Goal: Information Seeking & Learning: Learn about a topic

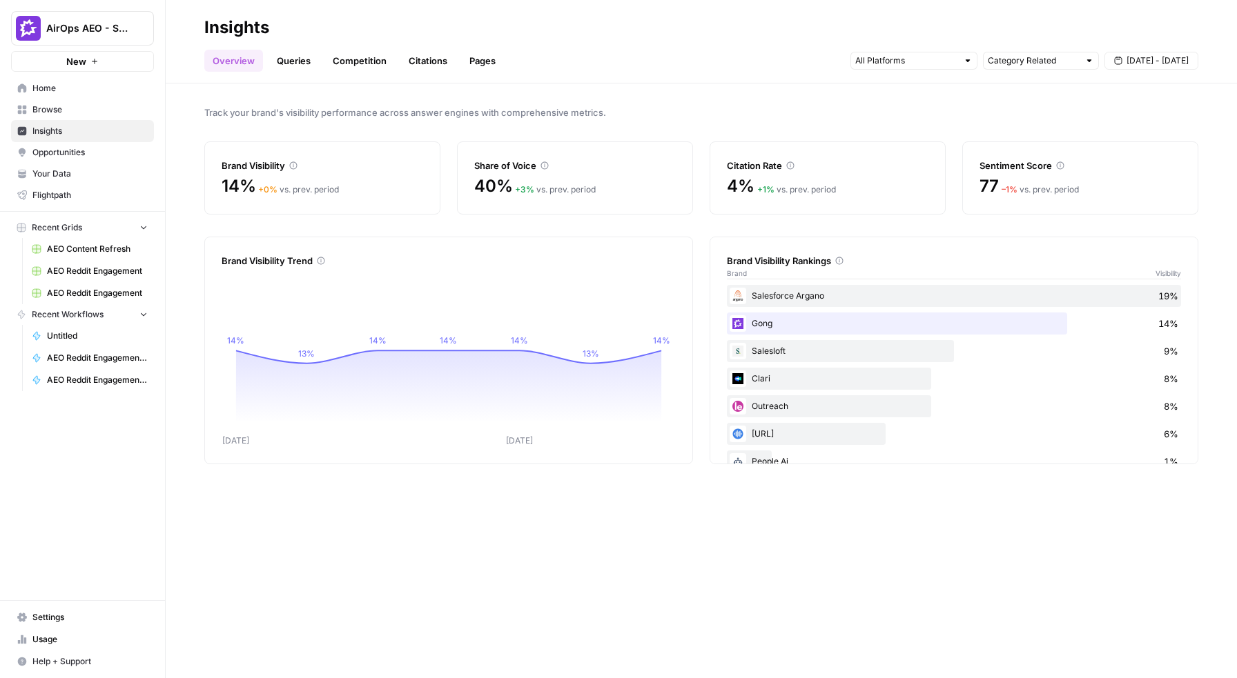
click at [429, 62] on link "Citations" at bounding box center [427, 61] width 55 height 22
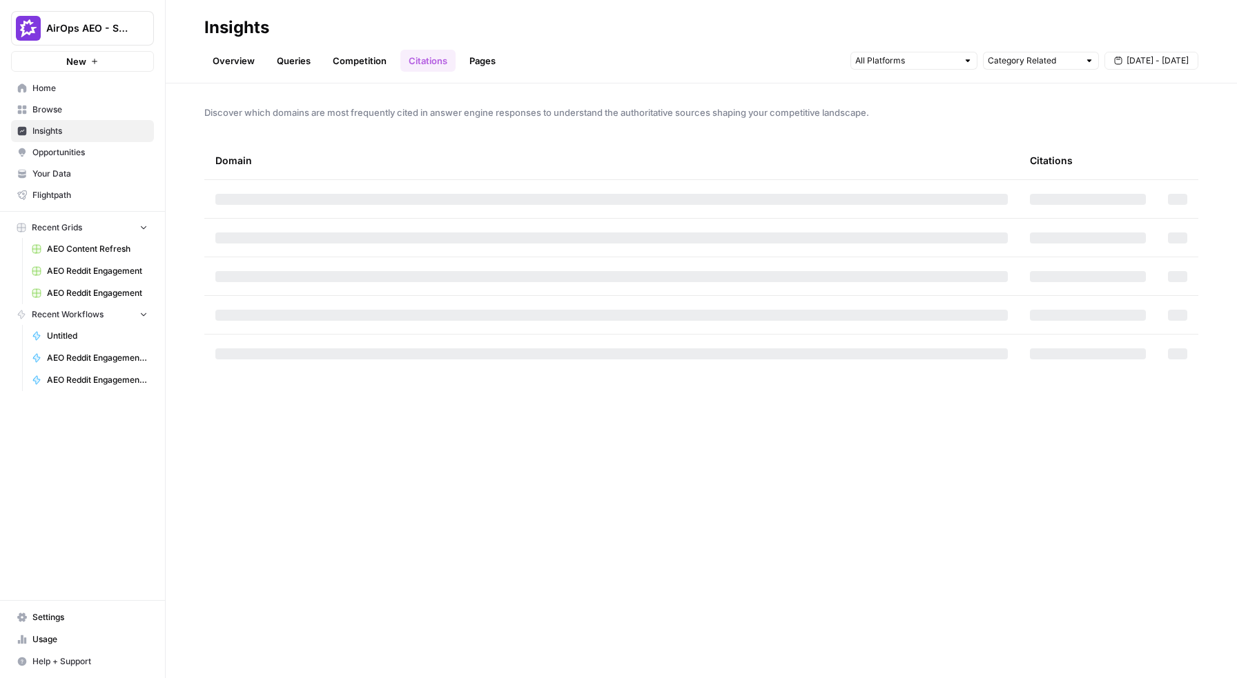
click at [294, 67] on link "Queries" at bounding box center [293, 61] width 50 height 22
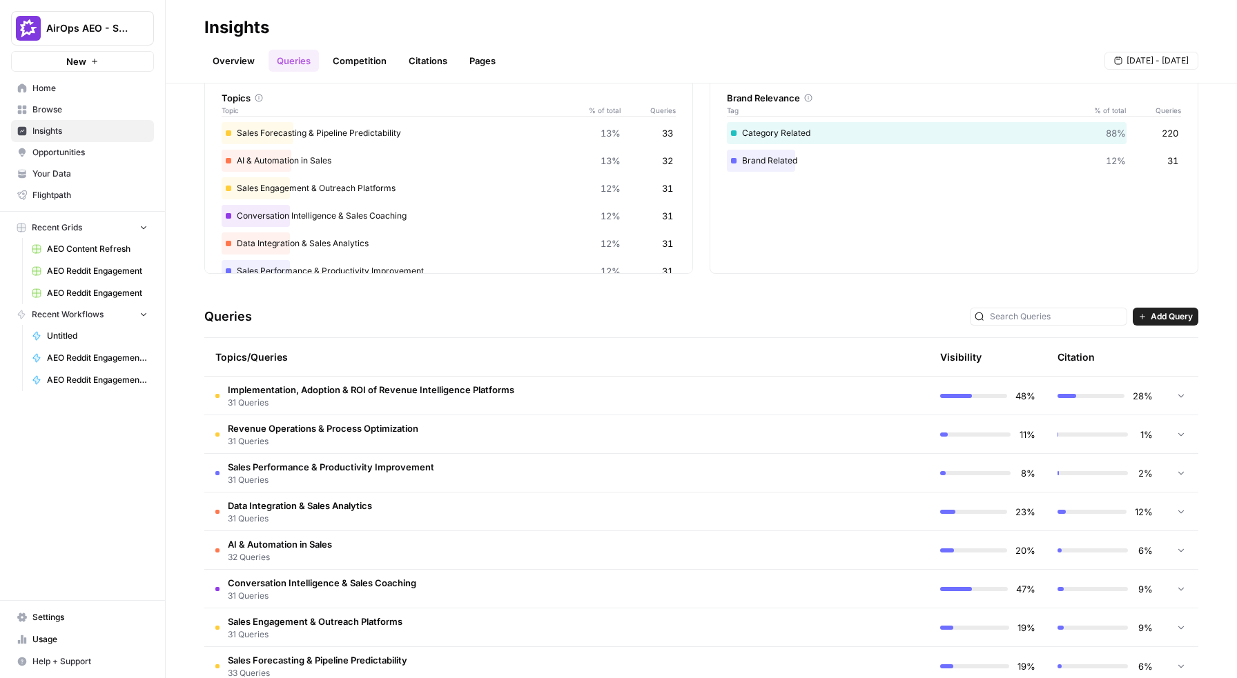
scroll to position [69, 0]
click at [618, 395] on td "Implementation, Adoption & ROI of Revenue Intelligence Platforms 31 Queries" at bounding box center [507, 394] width 607 height 38
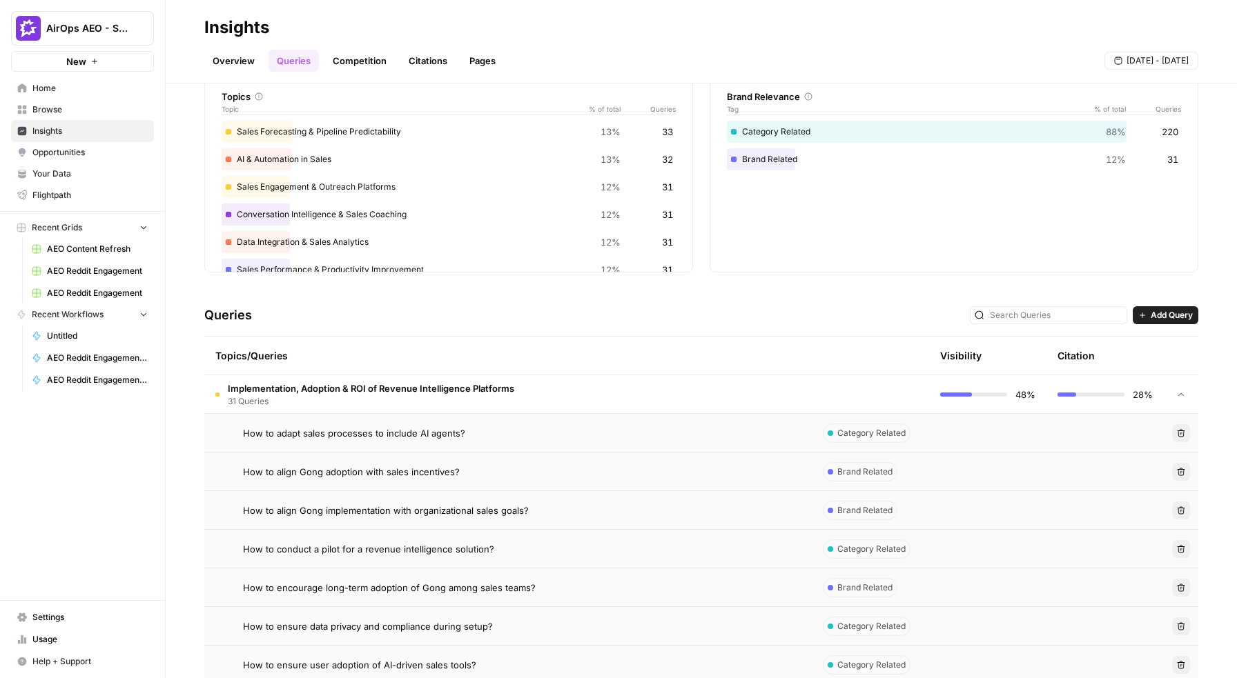
click at [623, 390] on td "Implementation, Adoption & ROI of Revenue Intelligence Platforms 31 Queries" at bounding box center [507, 394] width 607 height 38
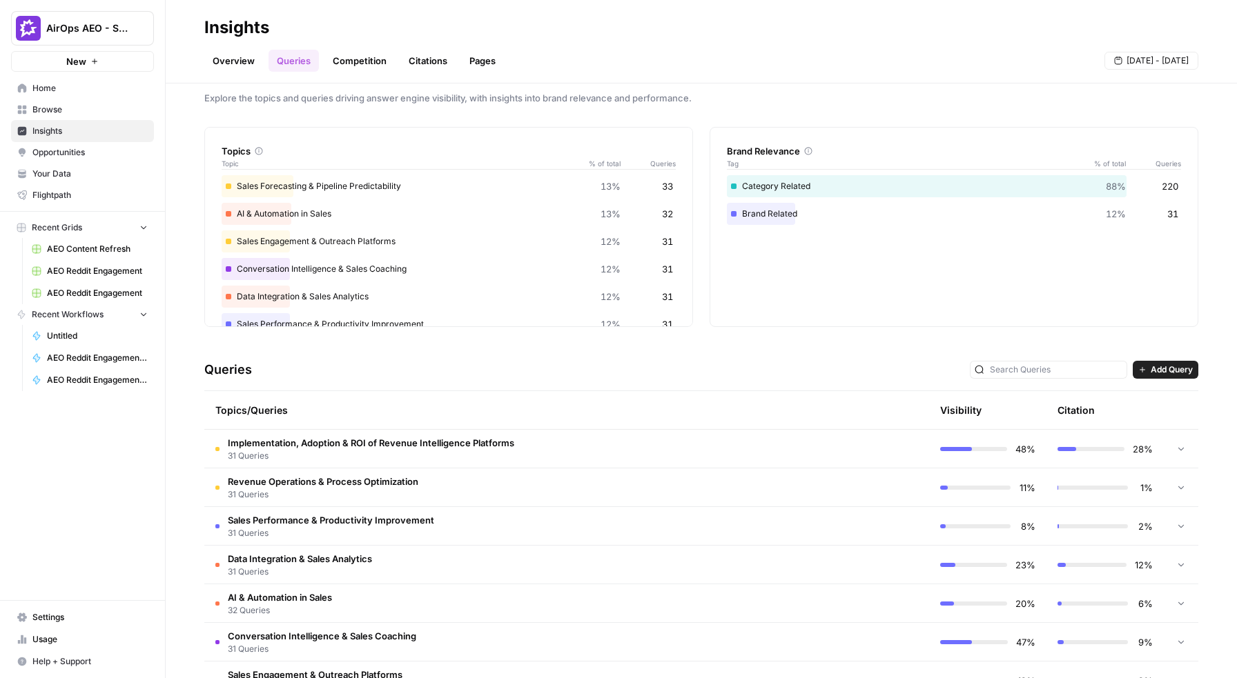
scroll to position [0, 0]
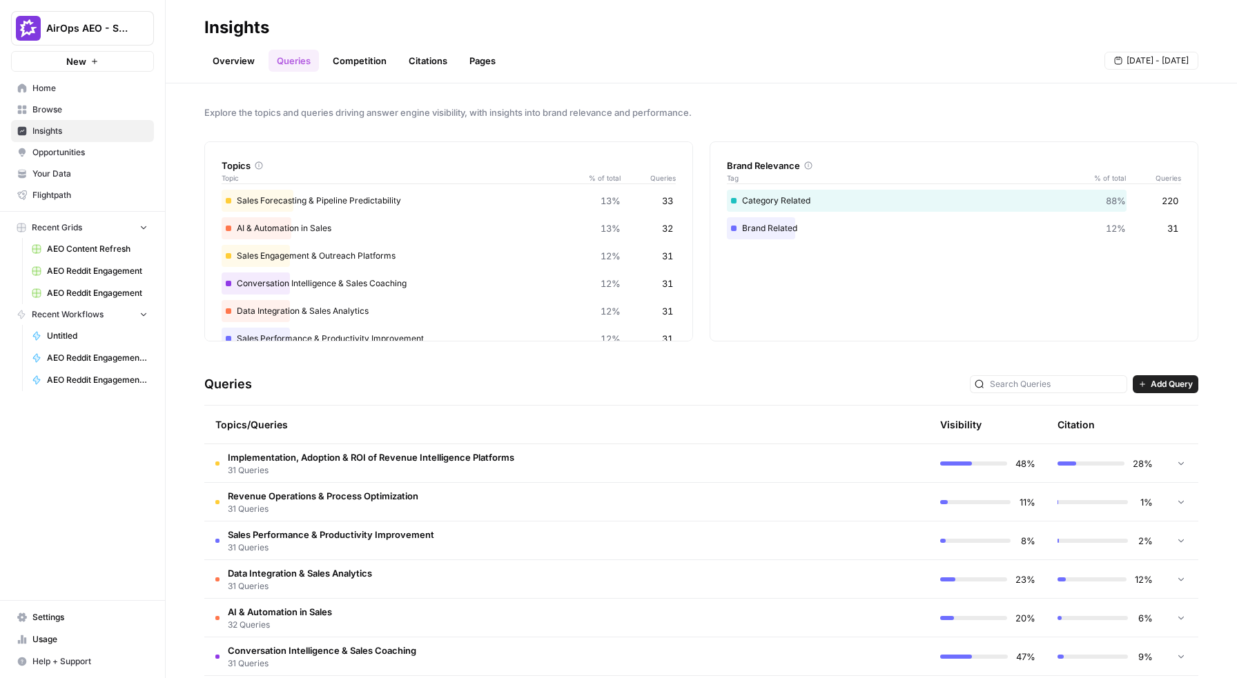
click at [533, 305] on div "Data Integration & Sales Analytics 12% 31" at bounding box center [449, 311] width 454 height 22
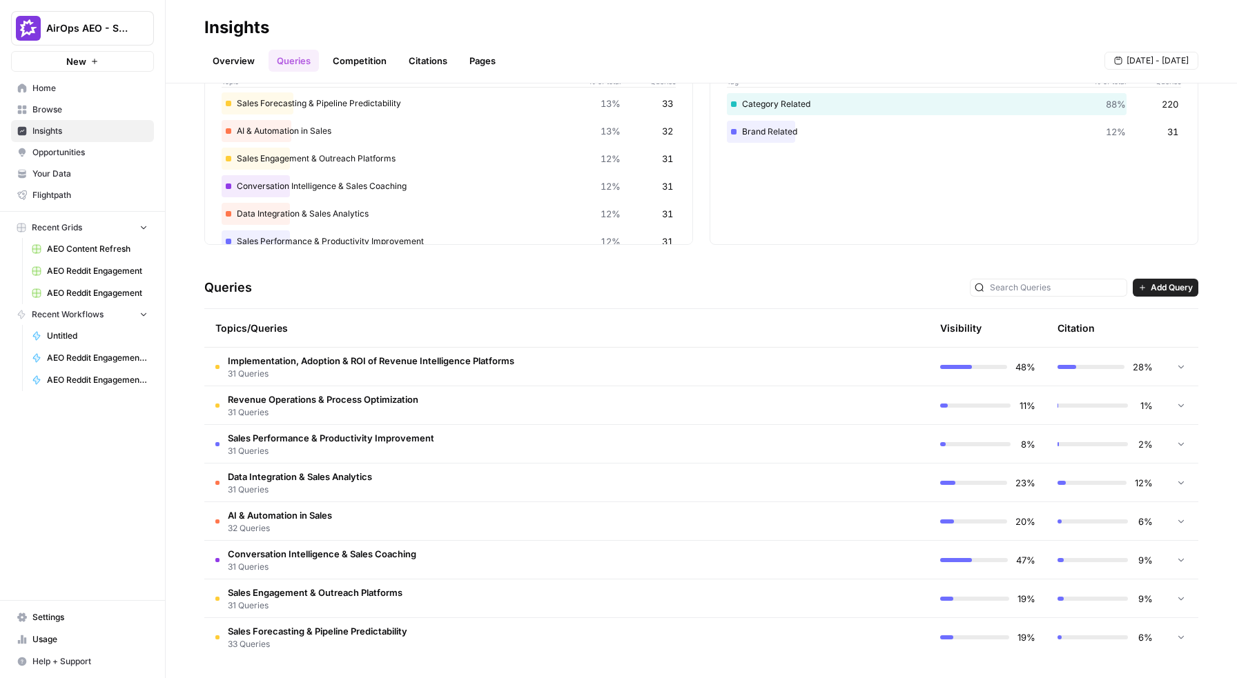
click at [1141, 66] on span "[DATE] - [DATE]" at bounding box center [1157, 61] width 62 height 12
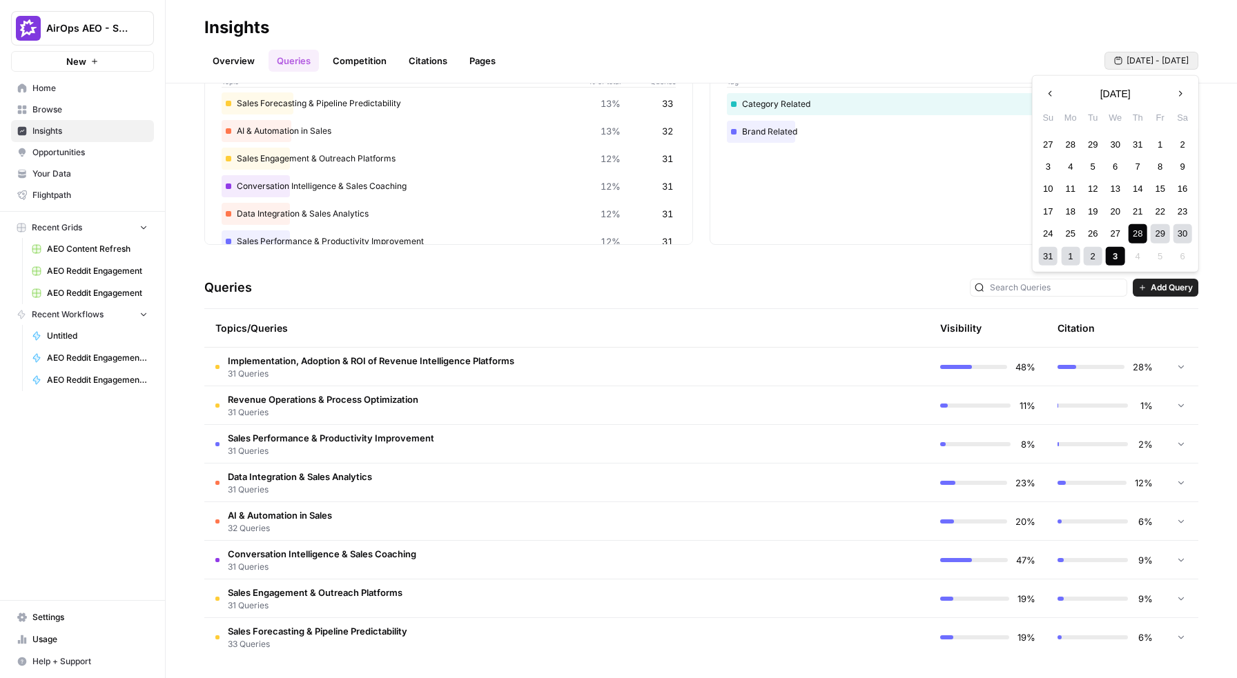
click at [1141, 66] on span "[DATE] - [DATE]" at bounding box center [1157, 61] width 62 height 12
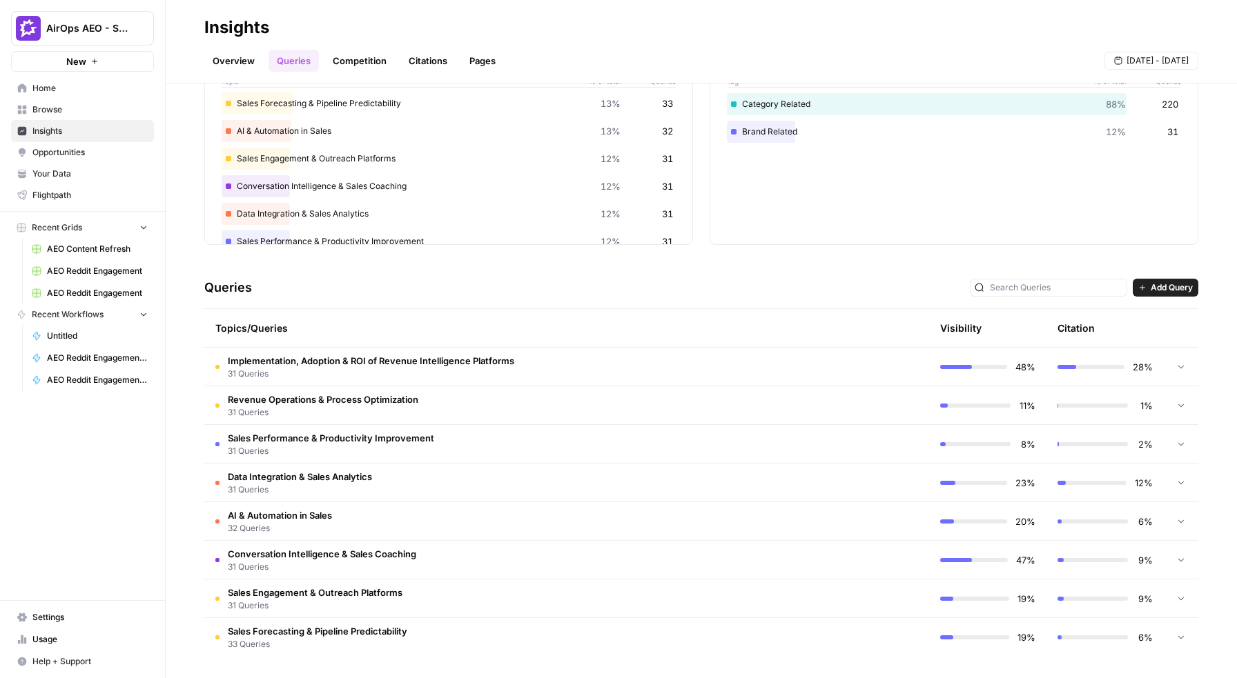
click at [701, 554] on td "Conversation Intelligence & Sales Coaching 31 Queries" at bounding box center [507, 560] width 607 height 38
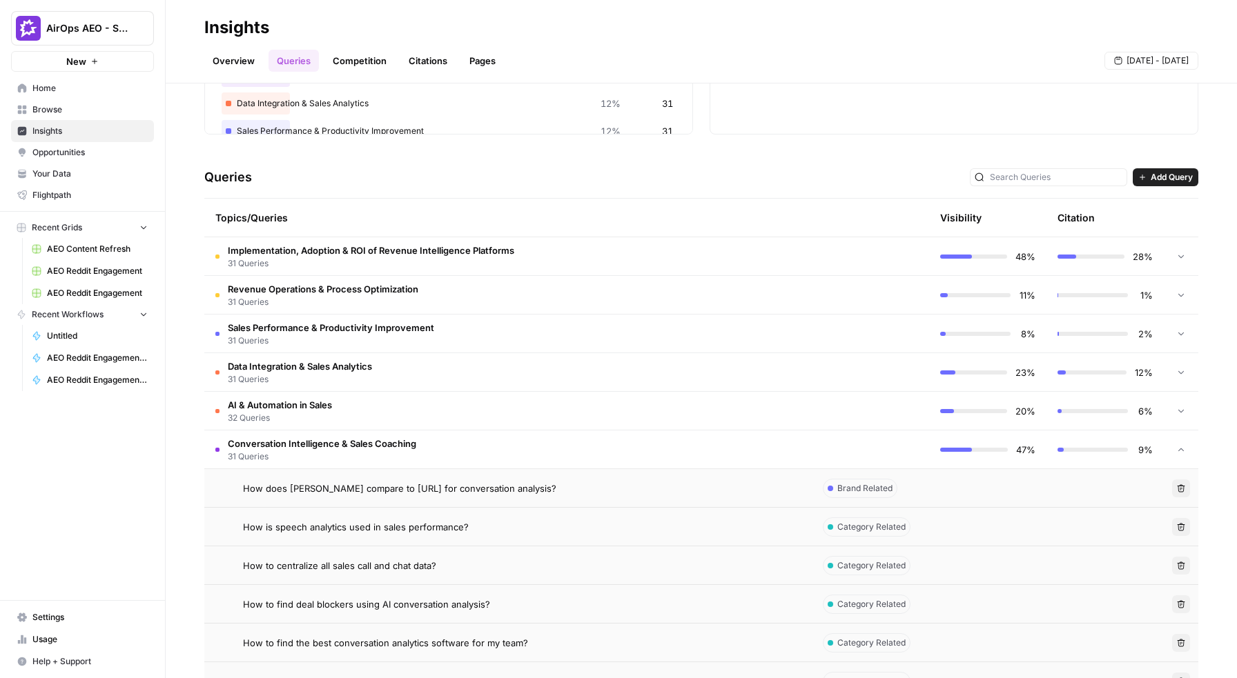
click at [696, 453] on td "Conversation Intelligence & Sales Coaching 31 Queries" at bounding box center [507, 450] width 607 height 38
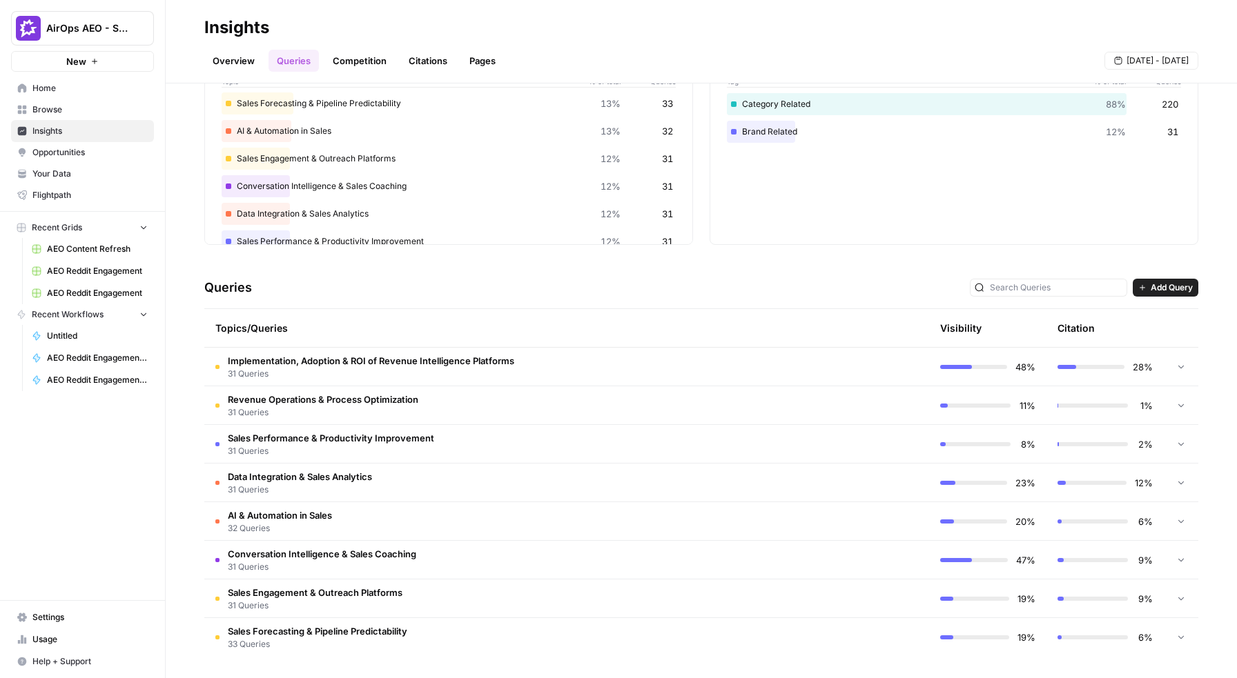
scroll to position [0, 0]
